Goal: Transaction & Acquisition: Subscribe to service/newsletter

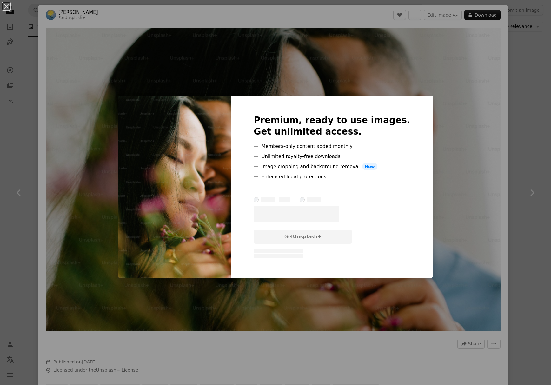
scroll to position [4098, 0]
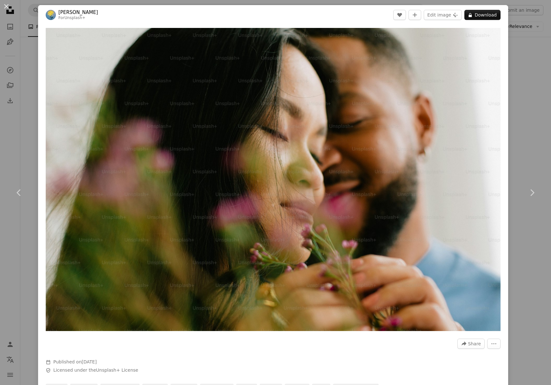
click at [532, 59] on div "An X shape Chevron left Chevron right [PERSON_NAME] For Unsplash+ A heart A plu…" at bounding box center [275, 192] width 551 height 385
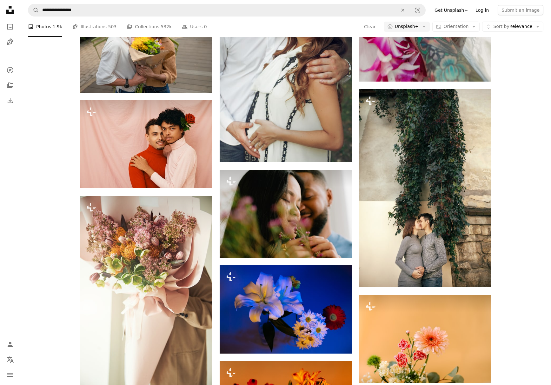
click at [483, 8] on link "Log in" at bounding box center [482, 10] width 21 height 10
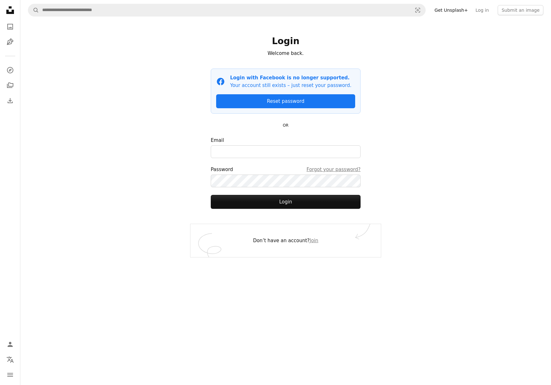
click at [284, 143] on label "Email" at bounding box center [286, 148] width 150 height 22
click at [284, 145] on input "Email" at bounding box center [286, 151] width 150 height 13
click at [278, 154] on input "Email" at bounding box center [286, 151] width 150 height 13
type input "**********"
click at [211, 195] on button "Login" at bounding box center [286, 202] width 150 height 14
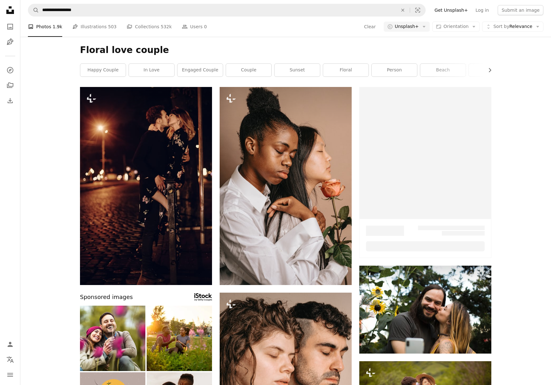
scroll to position [4098, 0]
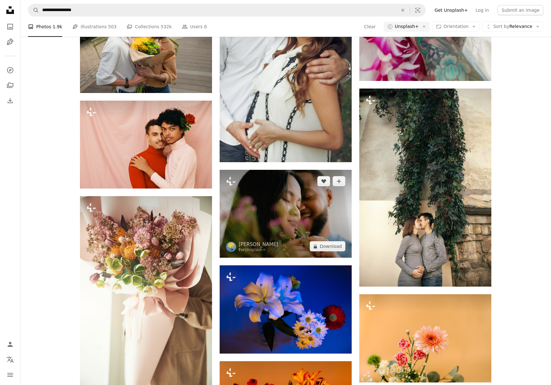
click at [273, 227] on img at bounding box center [286, 214] width 132 height 88
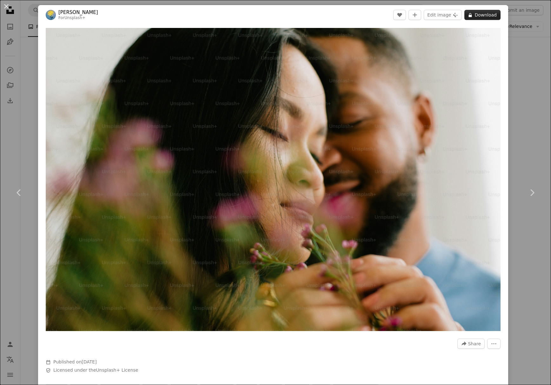
click at [501, 17] on button "A lock Download" at bounding box center [482, 15] width 36 height 10
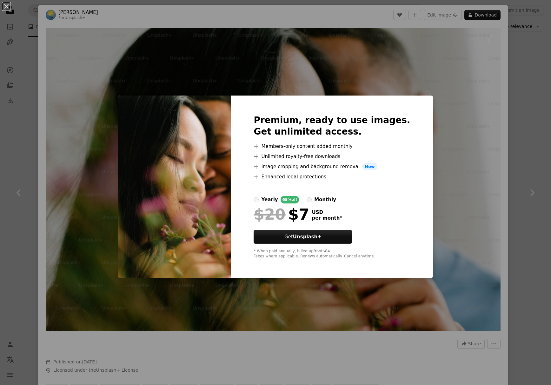
click at [465, 103] on div "An X shape Premium, ready to use images. Get unlimited access. A plus sign Memb…" at bounding box center [275, 192] width 551 height 385
